Goal: Information Seeking & Learning: Find specific page/section

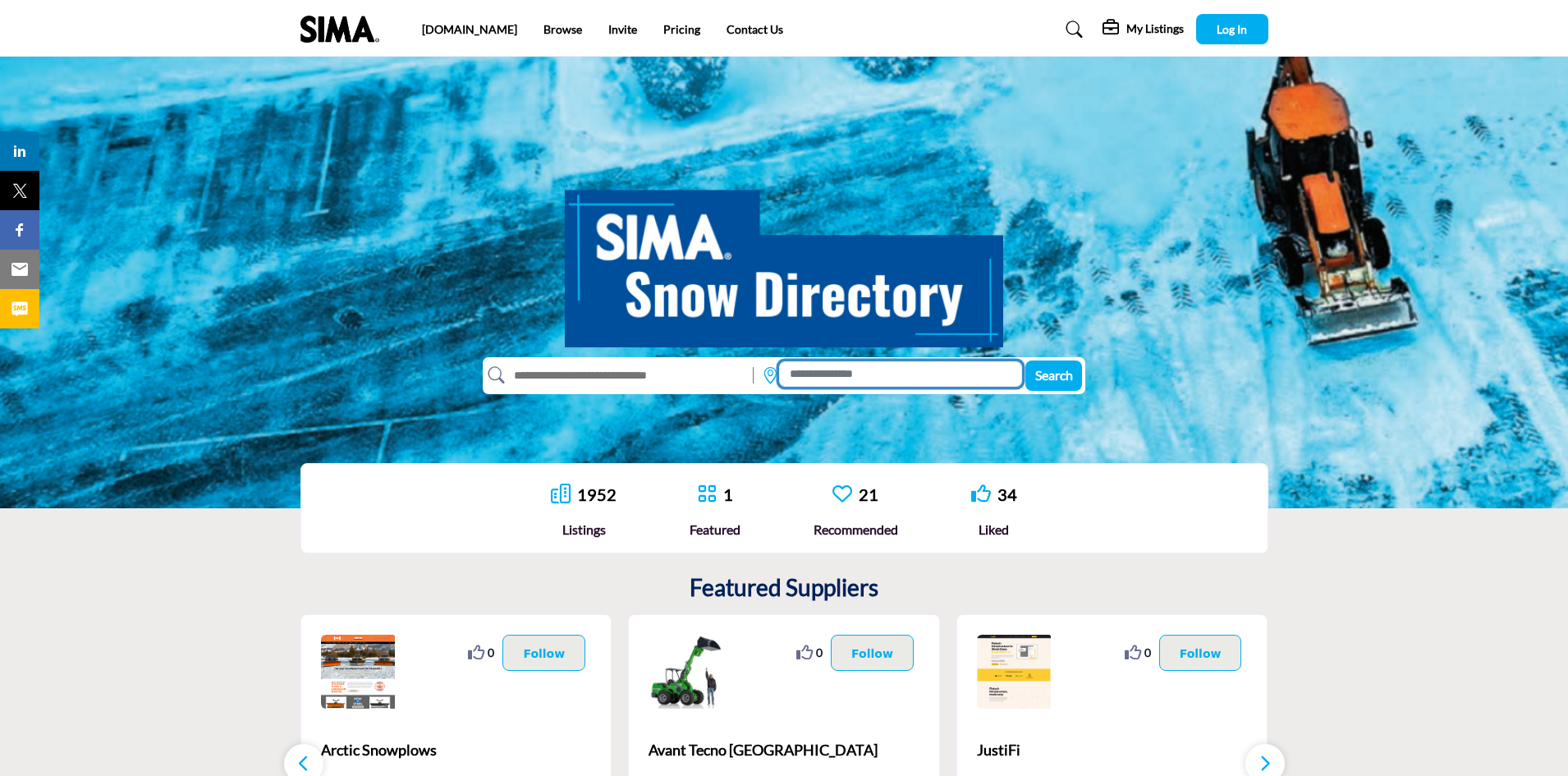
click at [805, 374] on input at bounding box center [900, 374] width 243 height 26
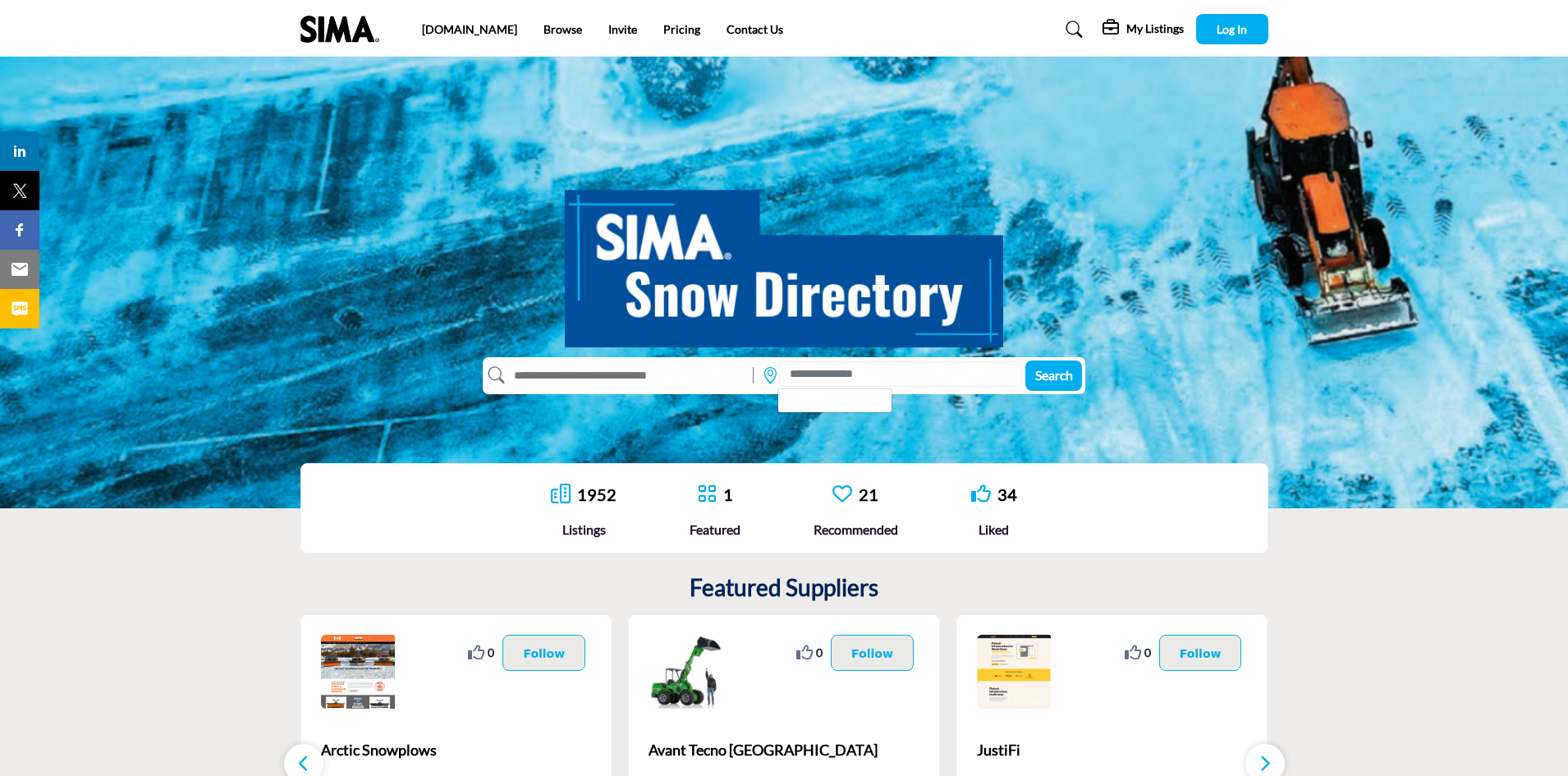
click at [715, 385] on input "text" at bounding box center [624, 375] width 241 height 27
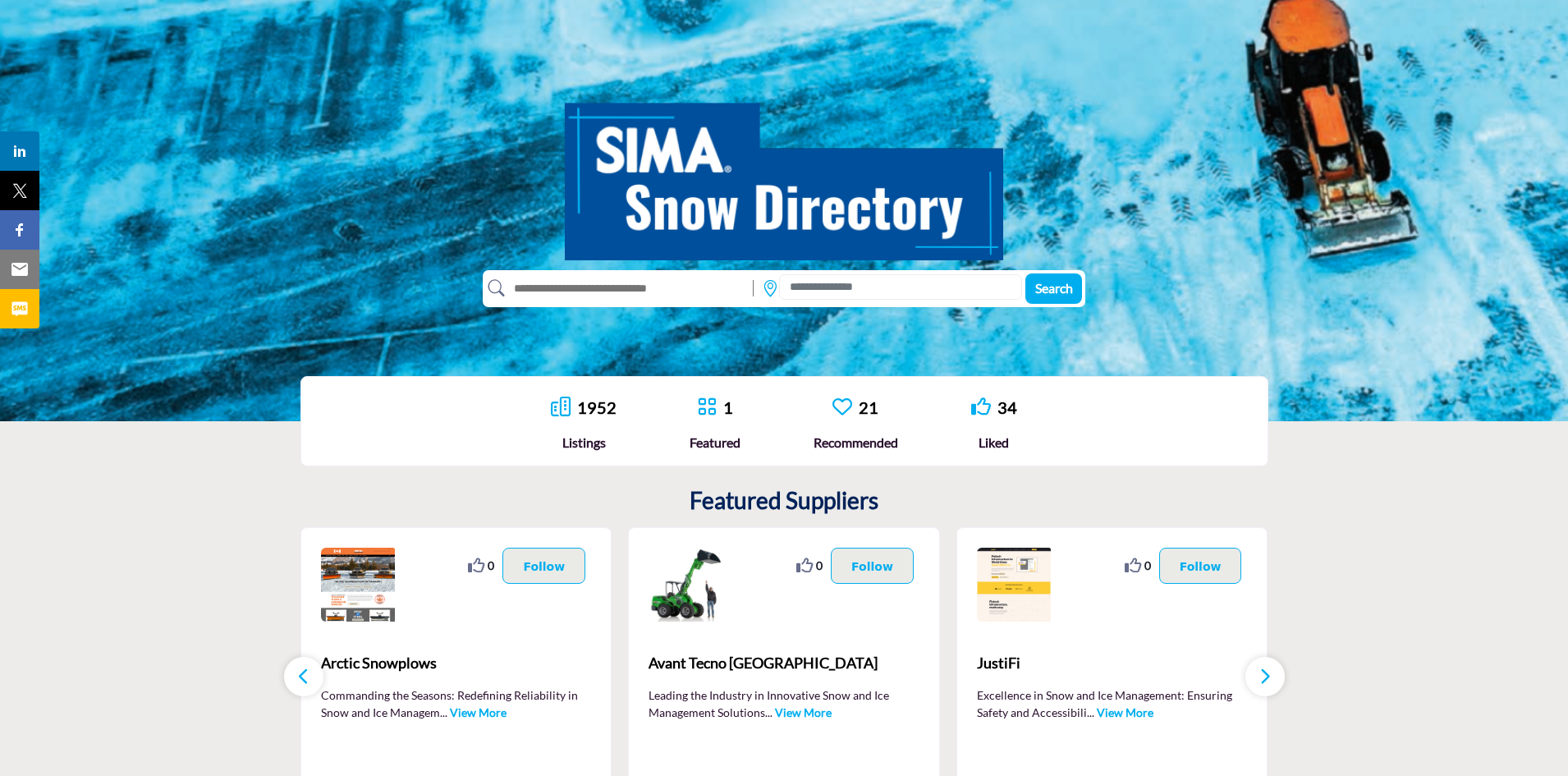
scroll to position [82, 0]
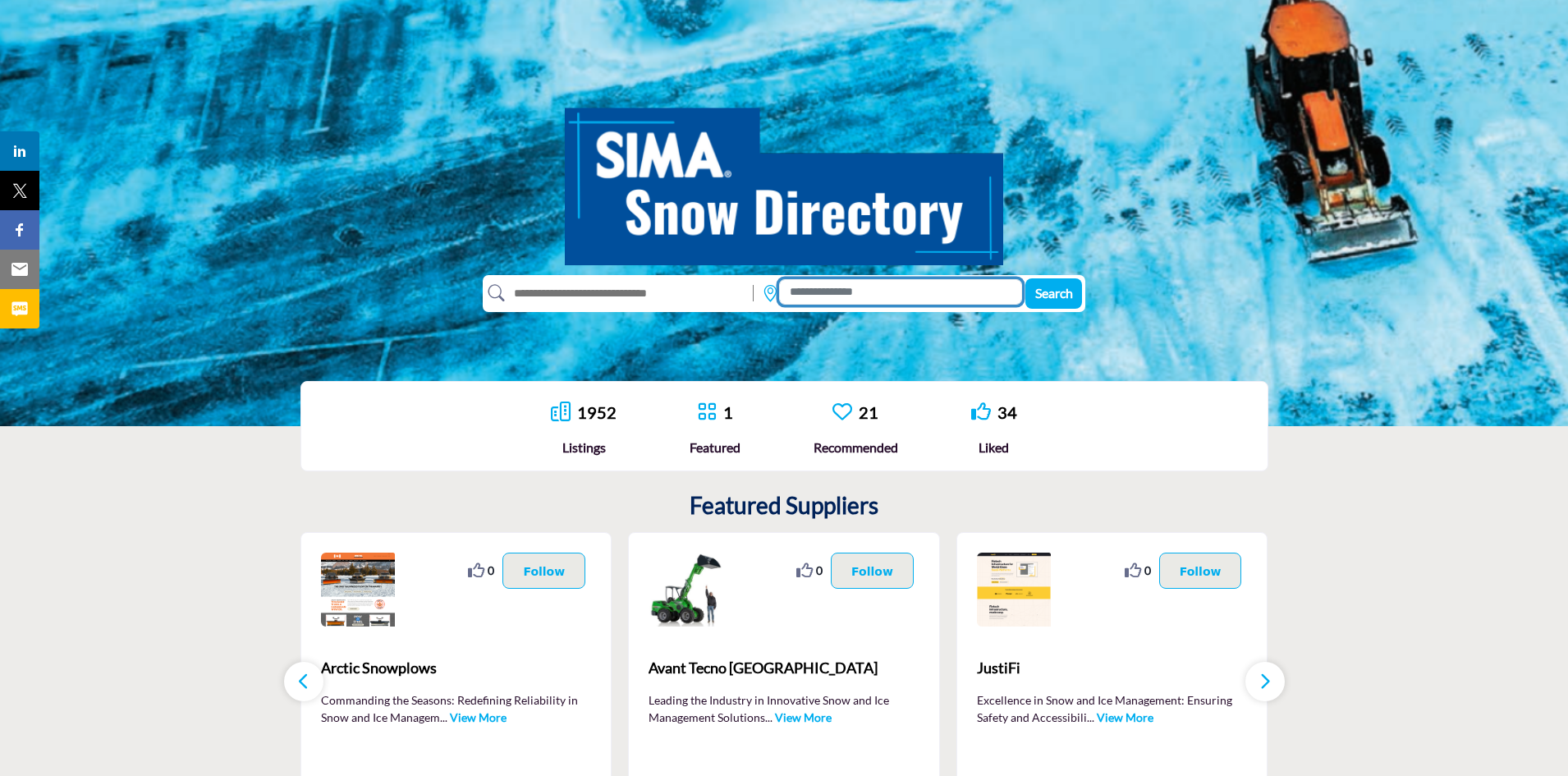
click at [839, 286] on input at bounding box center [900, 292] width 243 height 26
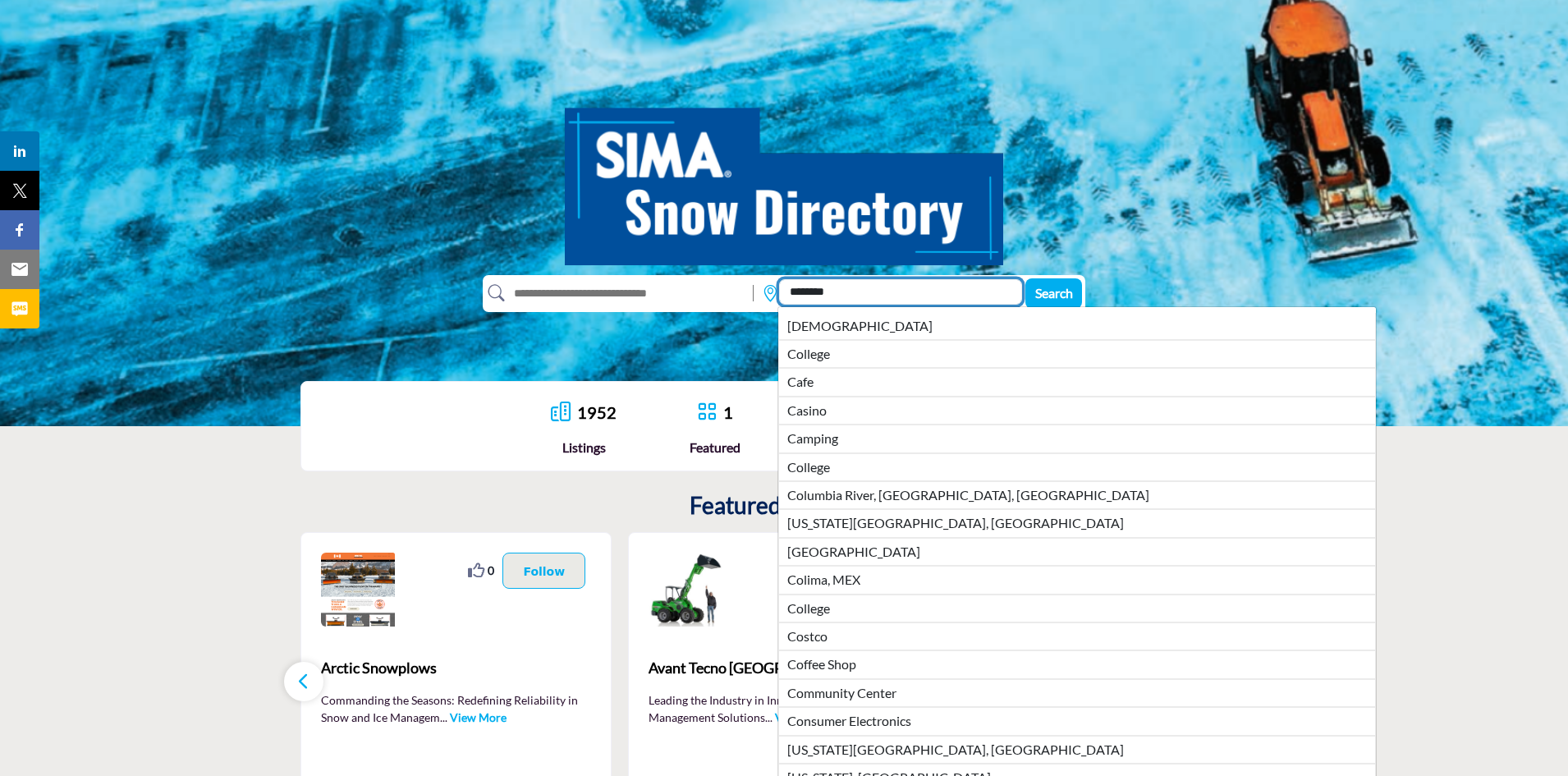
type input "********"
click at [672, 300] on input "text" at bounding box center [624, 292] width 241 height 27
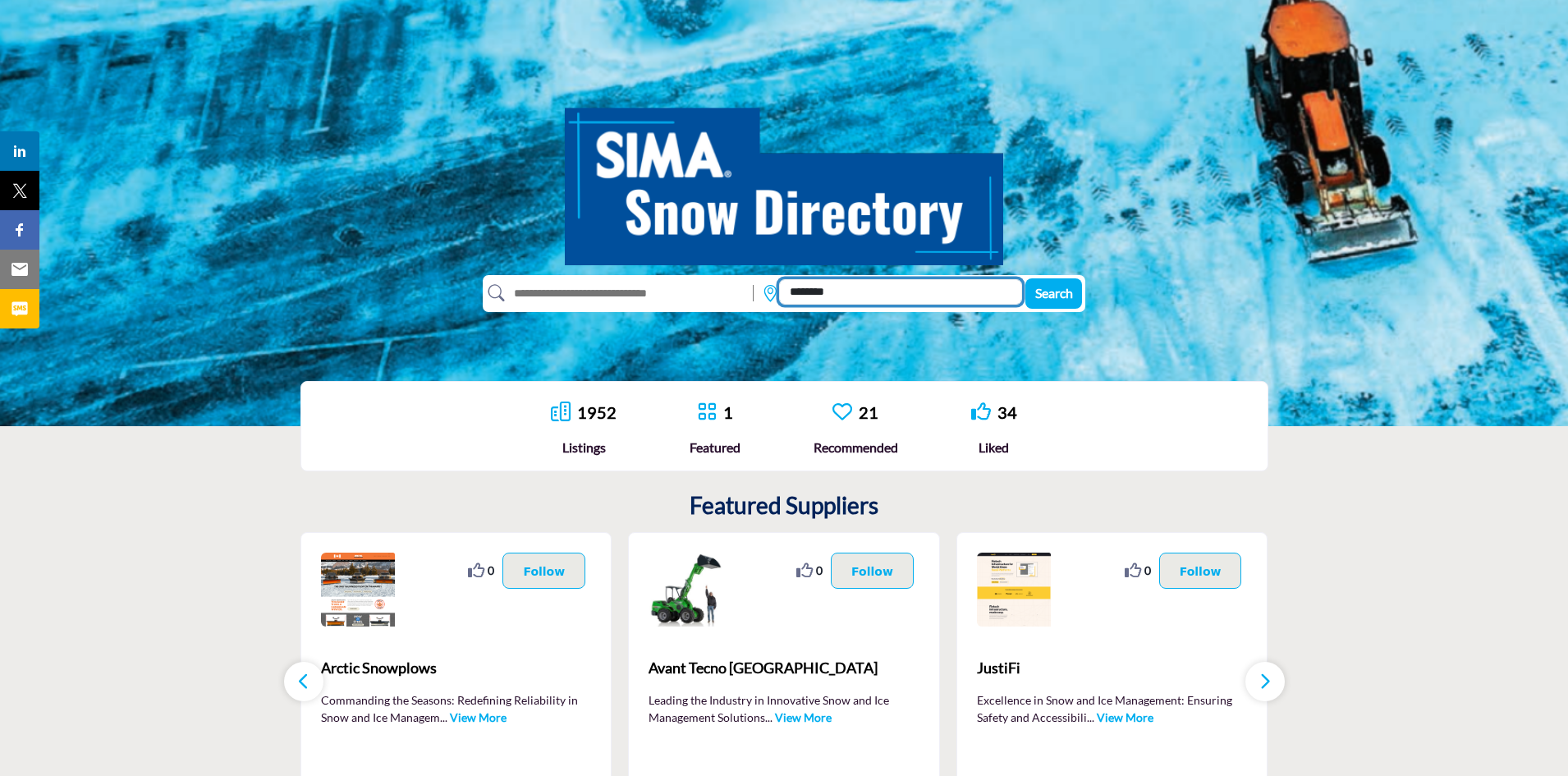
drag, startPoint x: 877, startPoint y: 293, endPoint x: 1121, endPoint y: 294, distance: 244.0
click at [910, 294] on input "********" at bounding box center [900, 292] width 243 height 26
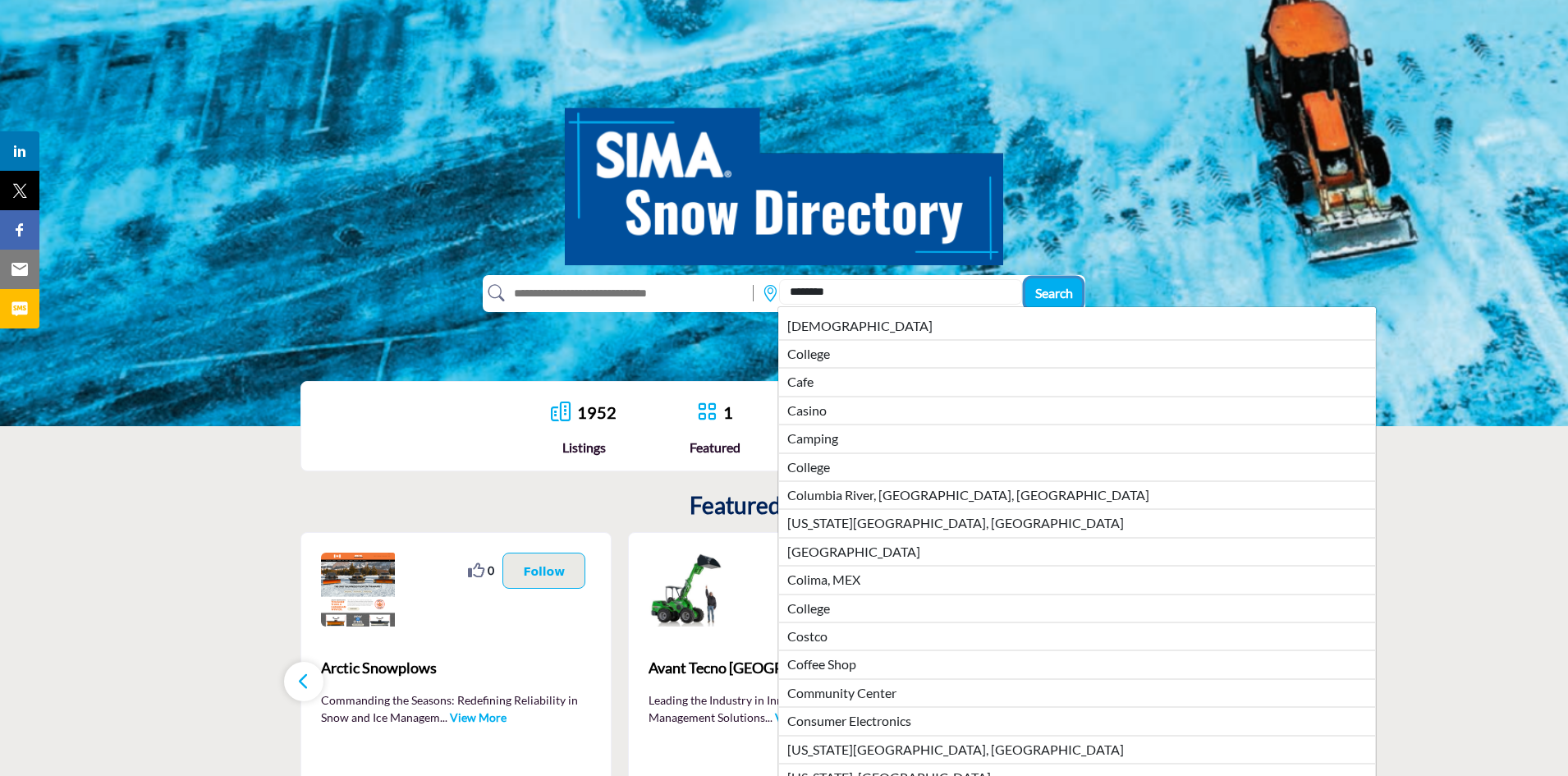
click at [1035, 284] on span "Search" at bounding box center [1054, 292] width 38 height 16
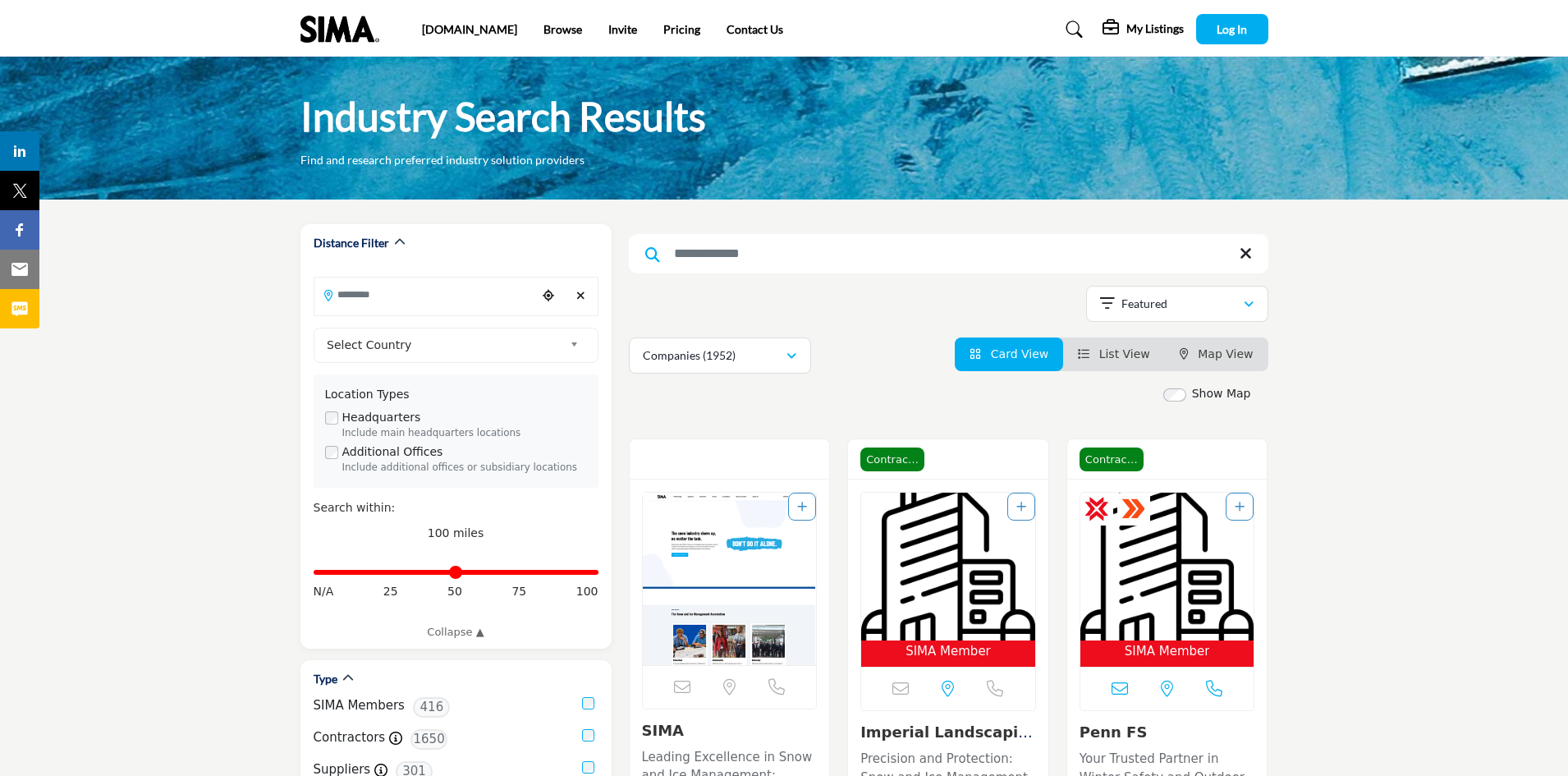
click at [543, 36] on li "Browse" at bounding box center [562, 30] width 39 height 18
click at [543, 33] on link "Browse" at bounding box center [562, 29] width 39 height 14
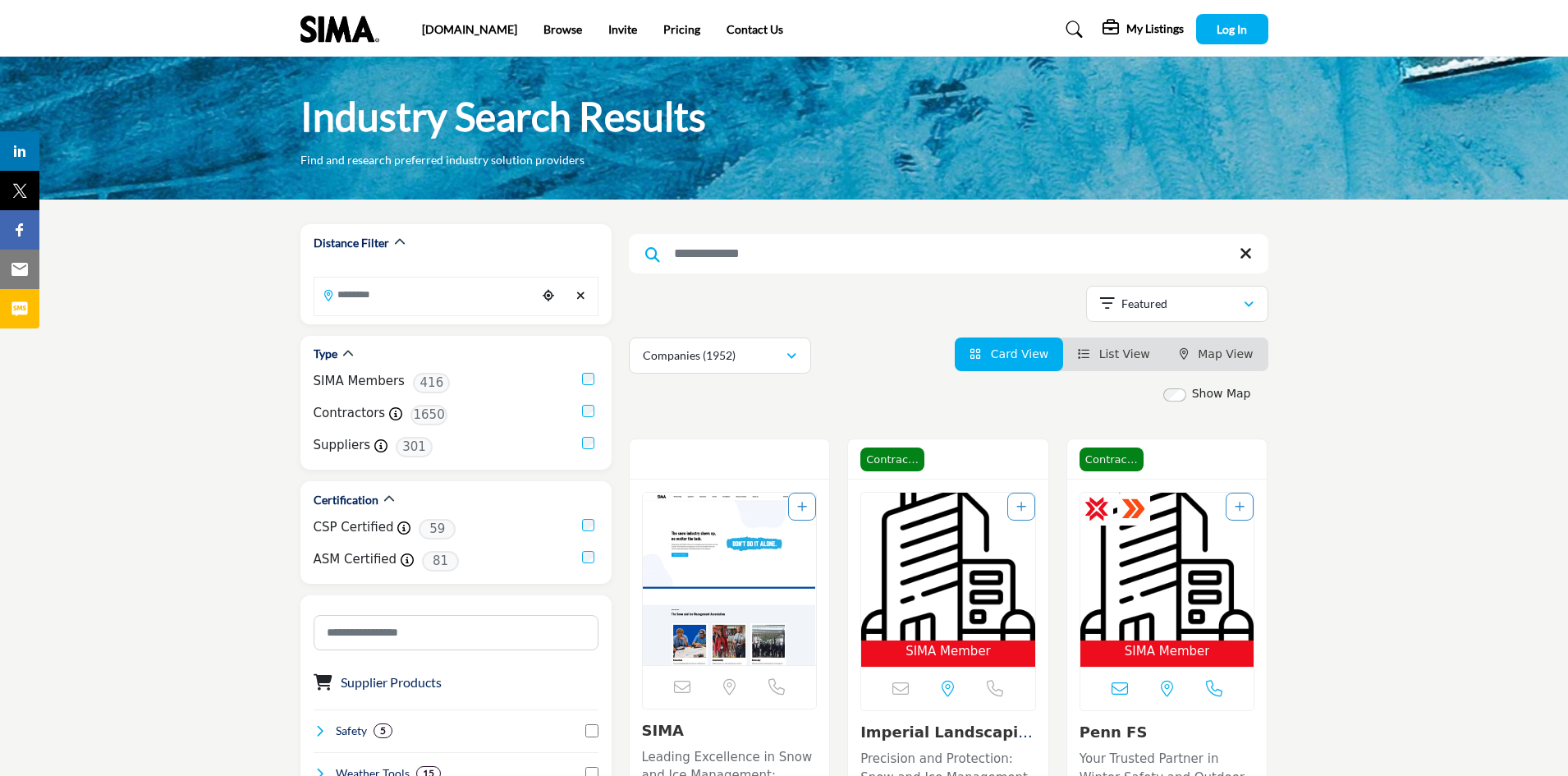
click at [1164, 33] on h5 "My Listings" at bounding box center [1155, 29] width 57 height 15
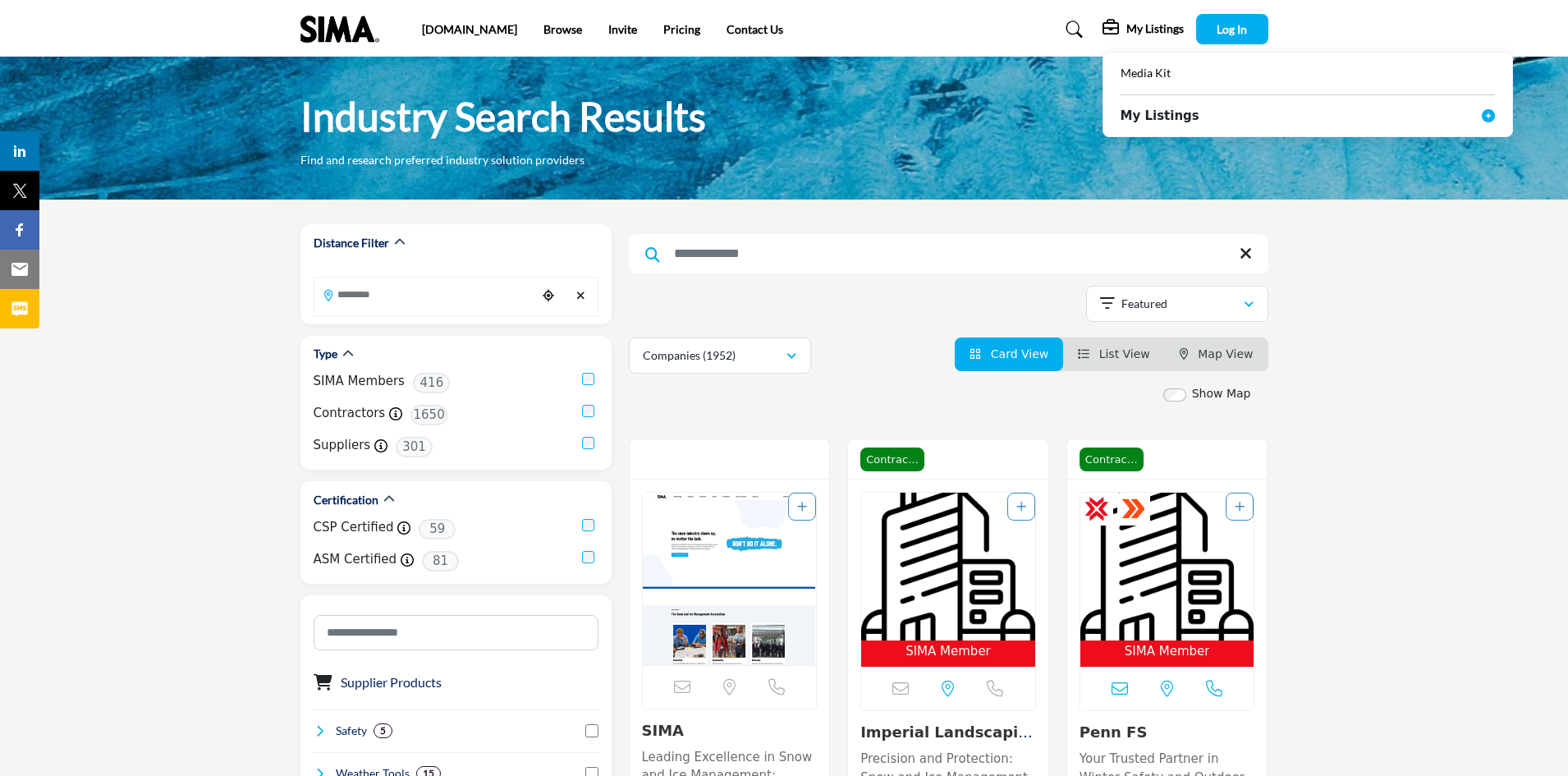
click at [1159, 118] on b "My Listings" at bounding box center [1161, 116] width 79 height 19
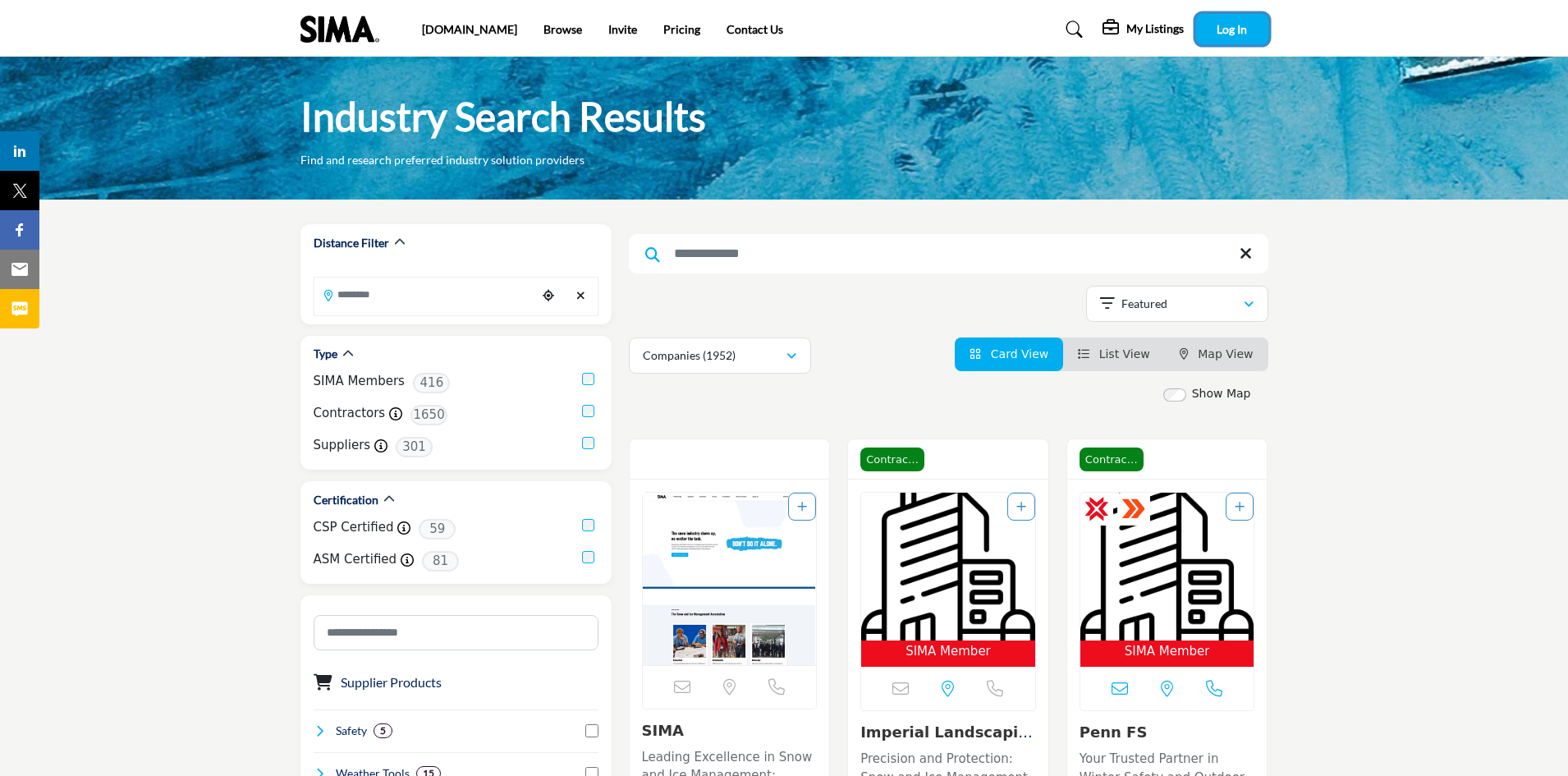
click at [1249, 32] on button "Log In" at bounding box center [1232, 29] width 72 height 31
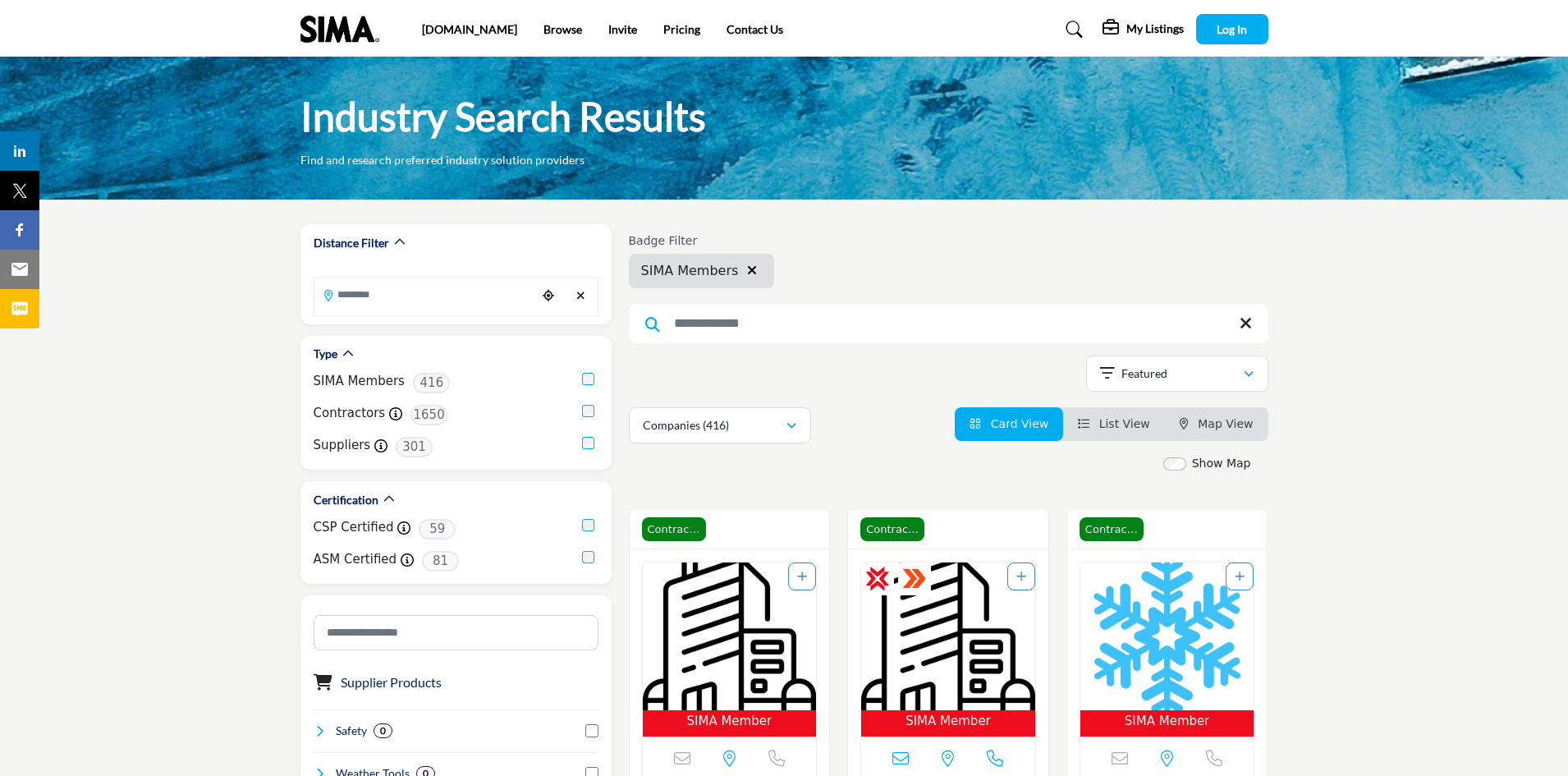
click at [819, 318] on input "Search Keyword" at bounding box center [948, 323] width 639 height 40
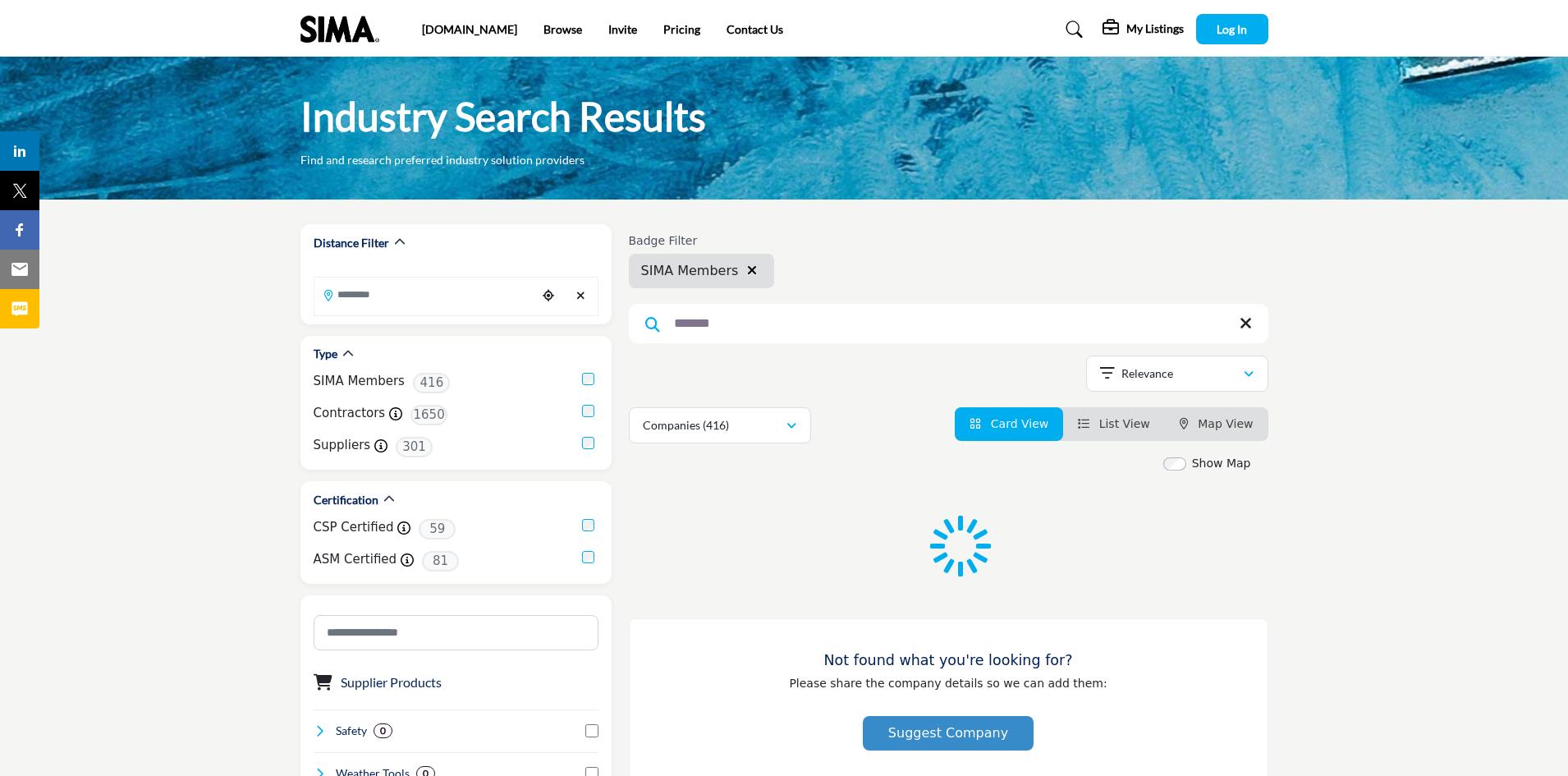
type input "*******"
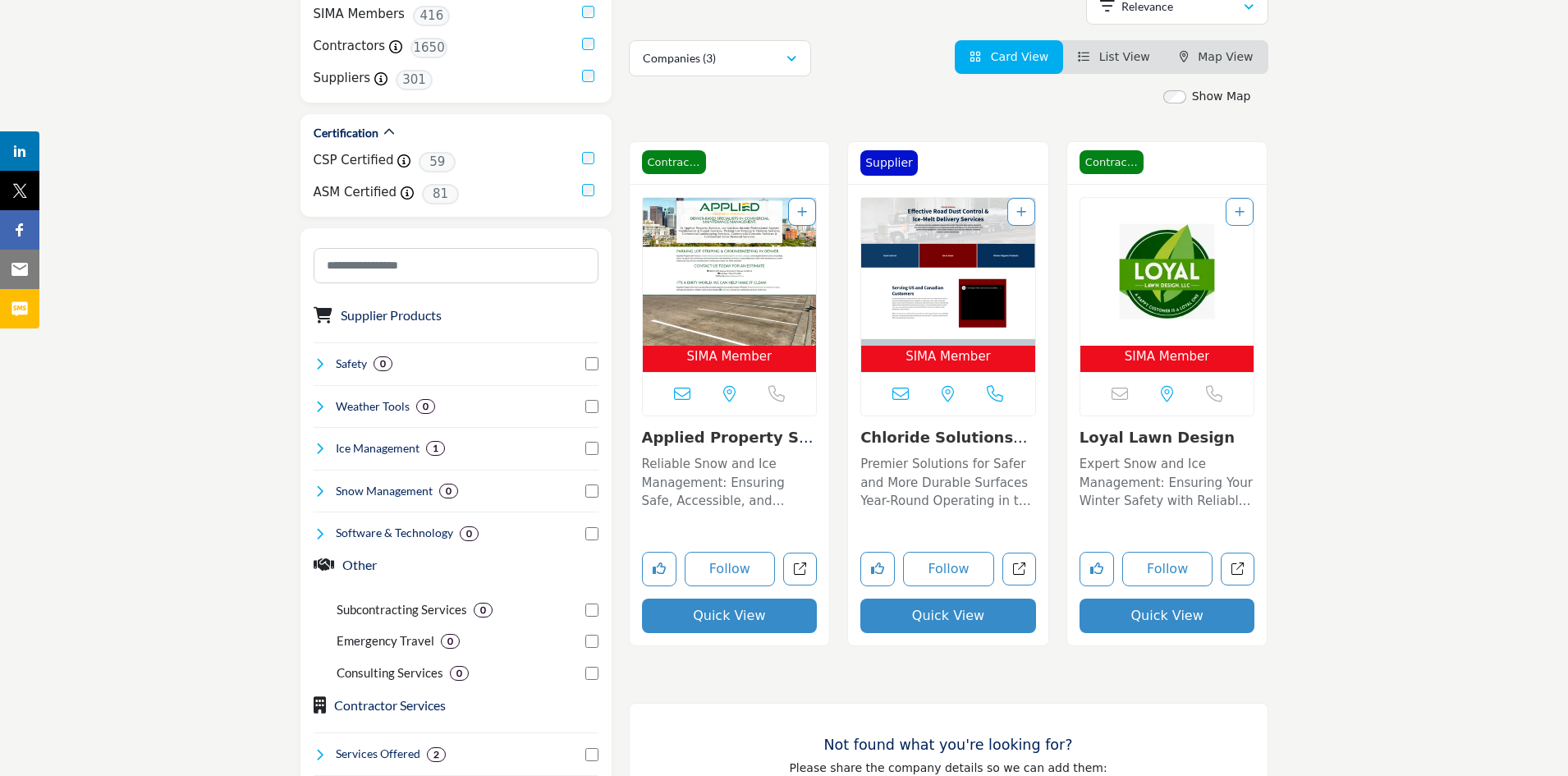
scroll to position [410, 0]
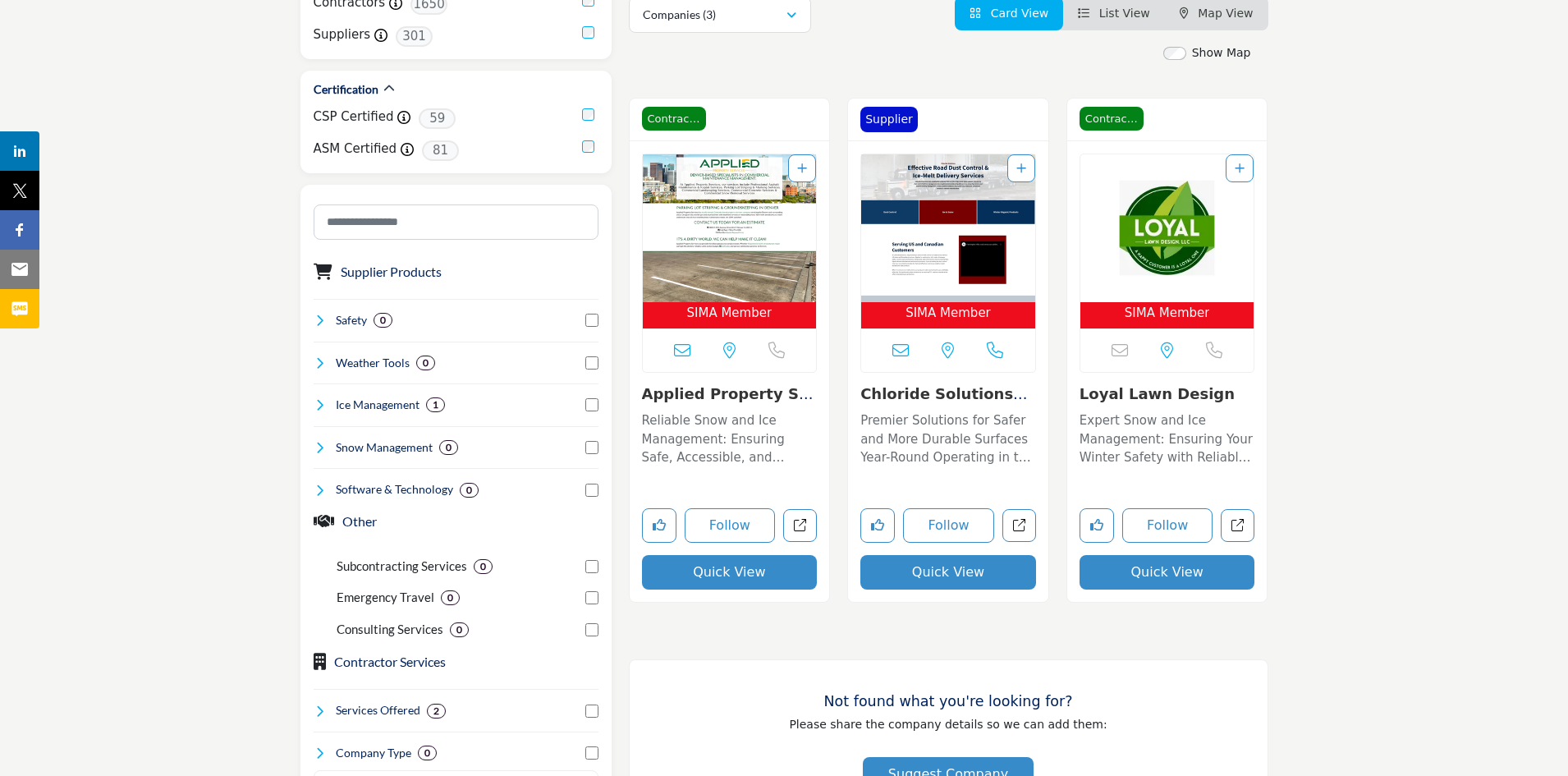
click at [804, 171] on icon "Add To List" at bounding box center [802, 168] width 10 height 12
